Goal: Task Accomplishment & Management: Use online tool/utility

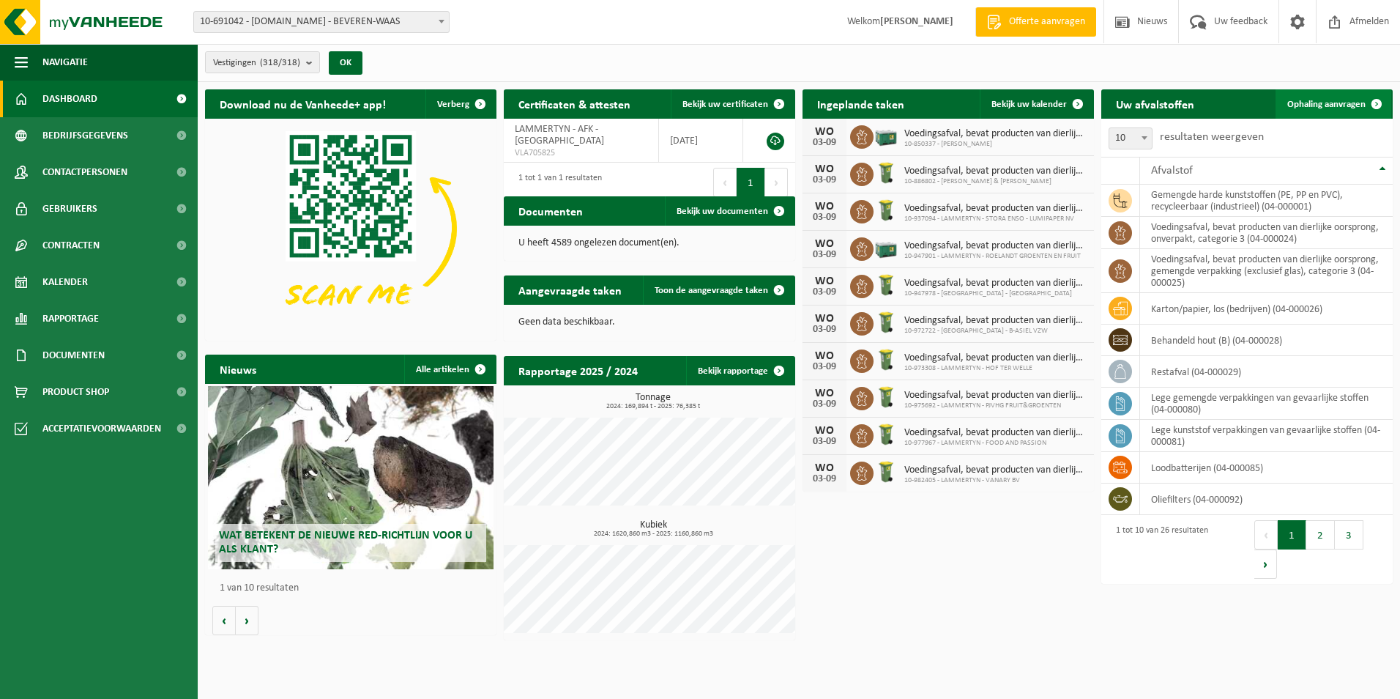
click at [1319, 104] on span "Ophaling aanvragen" at bounding box center [1327, 105] width 78 height 10
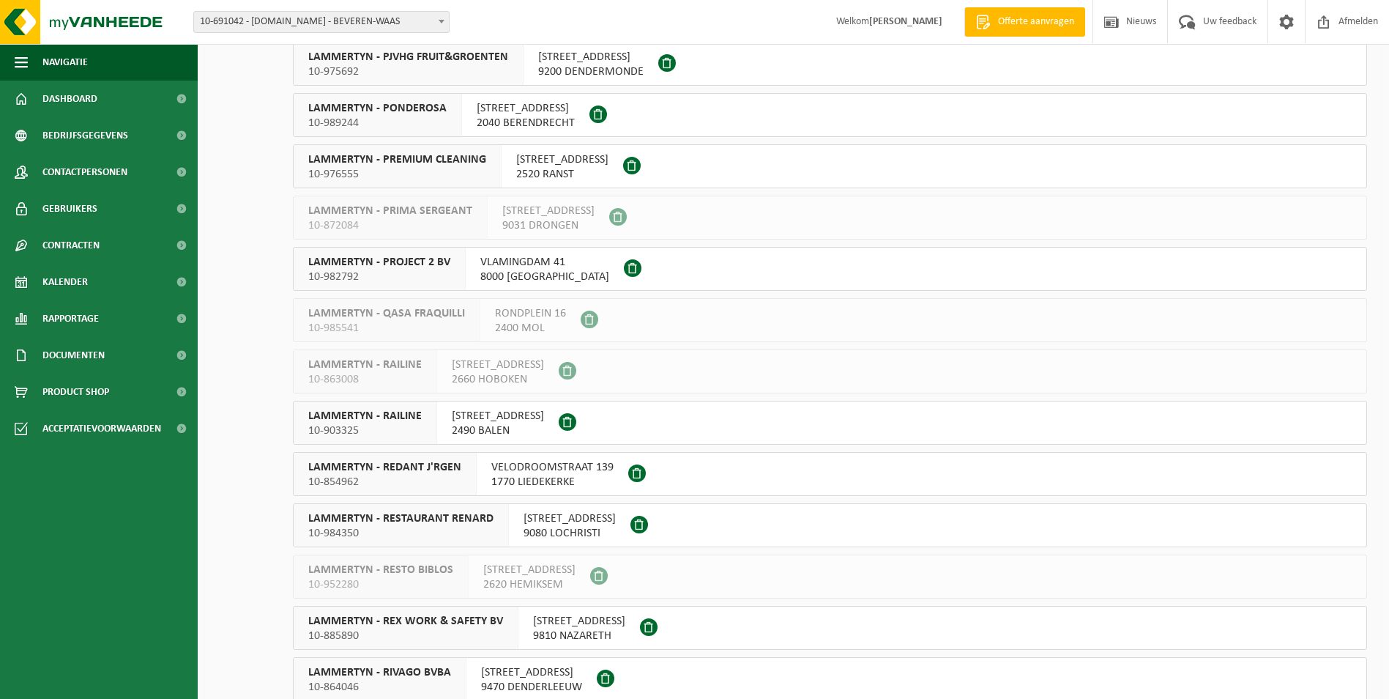
scroll to position [10986, 0]
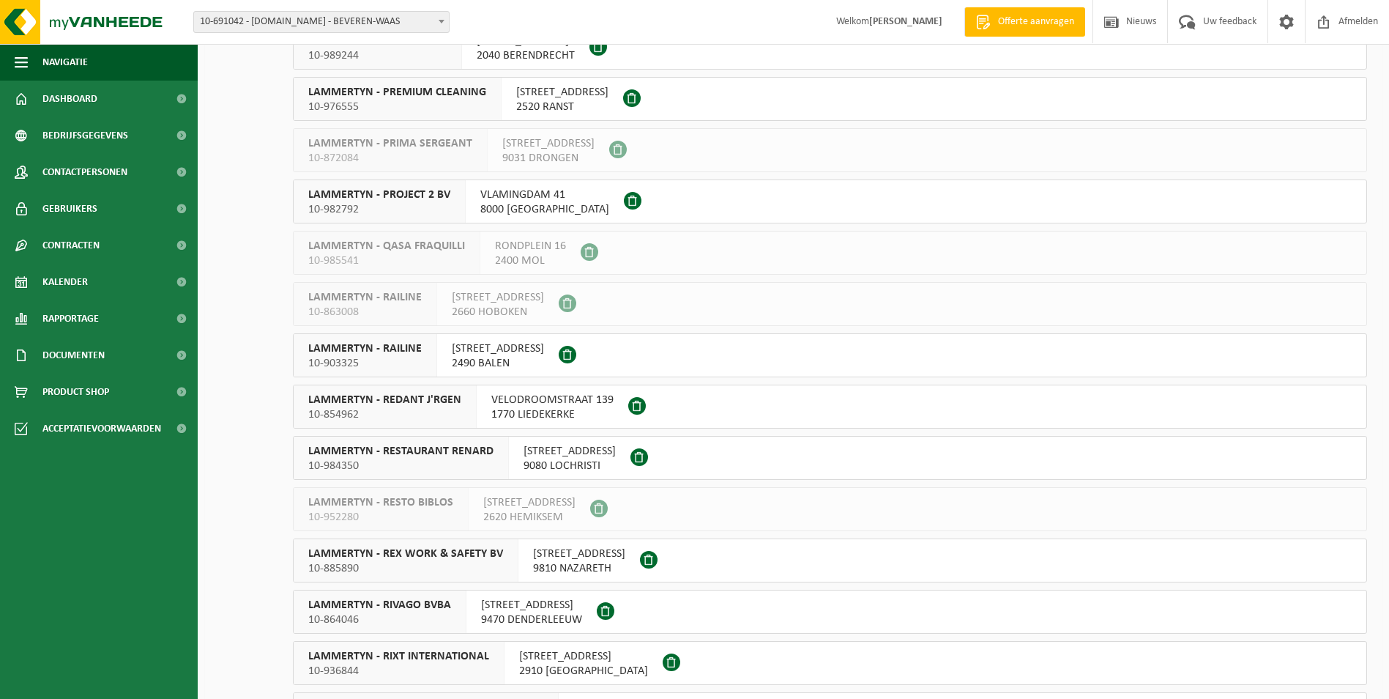
click at [603, 609] on span at bounding box center [606, 611] width 18 height 18
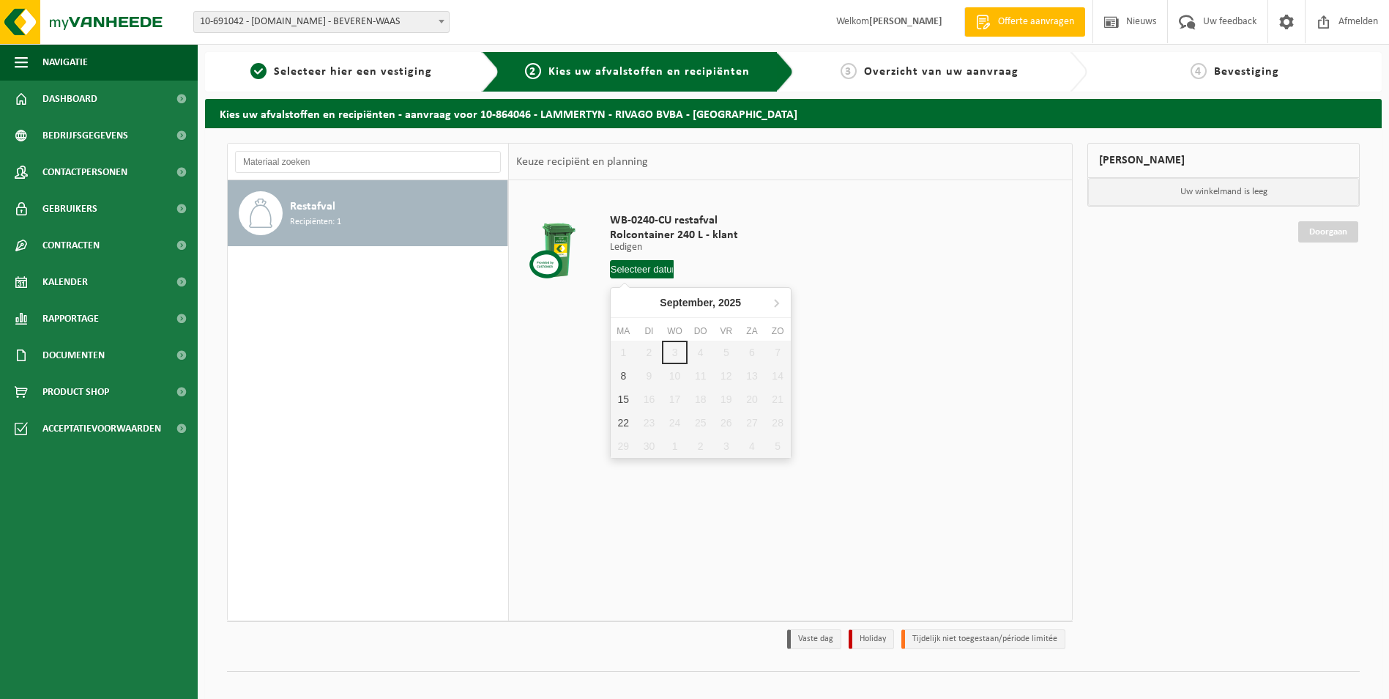
click at [640, 268] on input "text" at bounding box center [642, 269] width 64 height 18
